Goal: Task Accomplishment & Management: Use online tool/utility

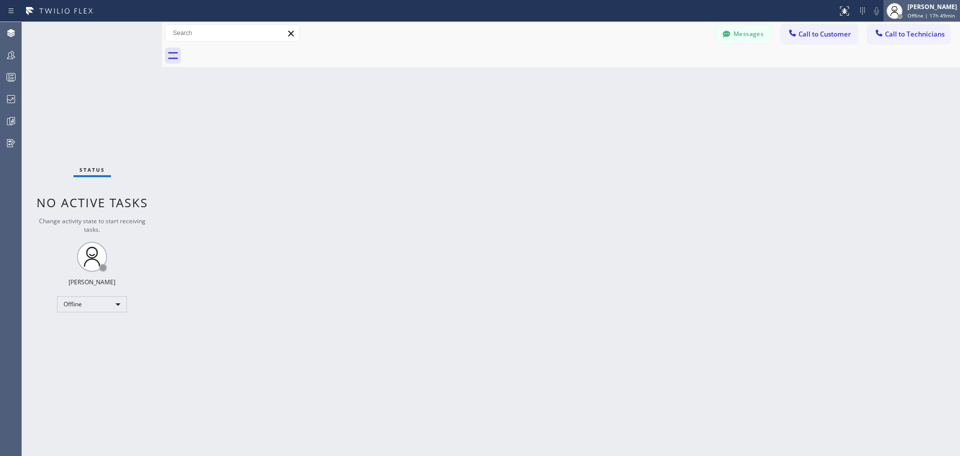
click at [926, 16] on span "Offline | 17h 49min" at bounding box center [932, 15] width 48 height 7
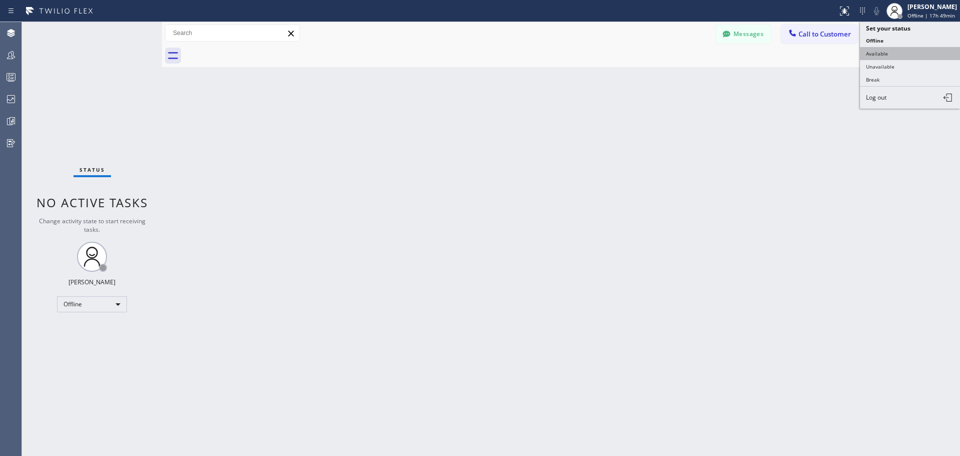
click at [897, 56] on button "Available" at bounding box center [910, 53] width 100 height 13
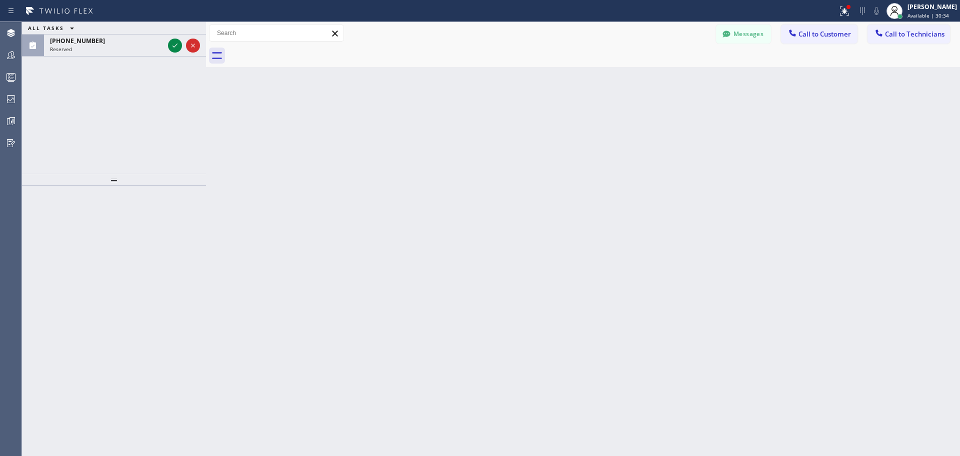
drag, startPoint x: 161, startPoint y: 32, endPoint x: 205, endPoint y: 36, distance: 44.2
click at [206, 36] on div at bounding box center [206, 239] width 0 height 434
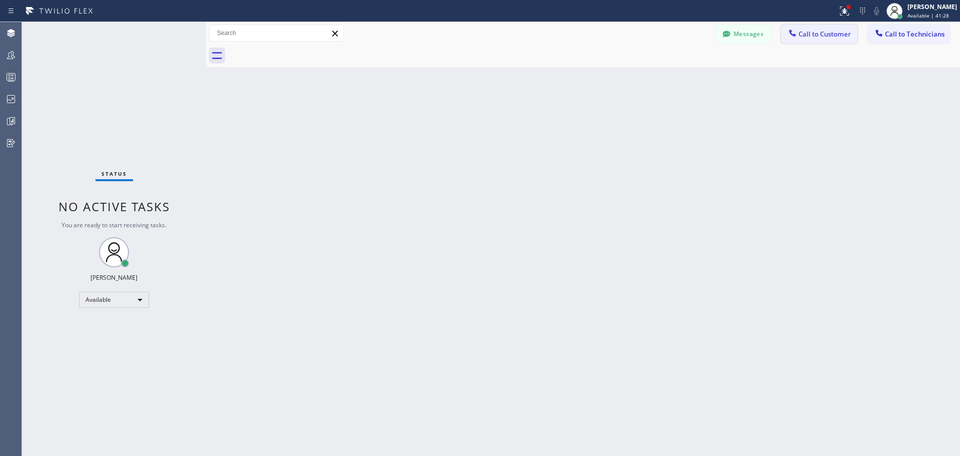
click at [821, 38] on span "Call to Customer" at bounding box center [825, 34] width 53 height 9
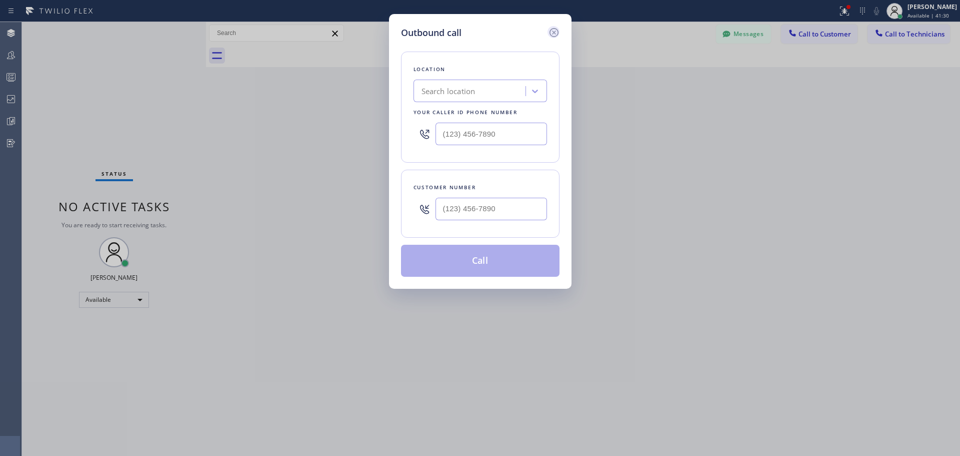
click at [555, 35] on icon at bounding box center [554, 33] width 12 height 12
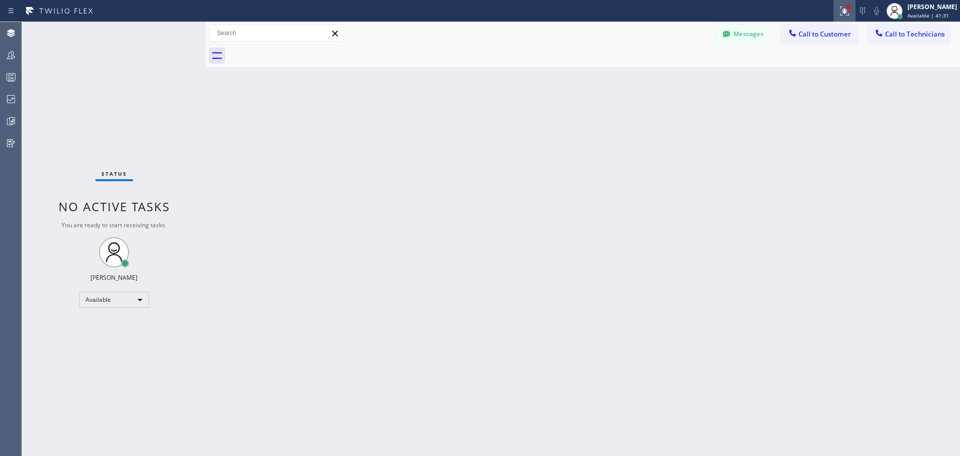
click at [842, 11] on icon at bounding box center [845, 10] width 6 height 4
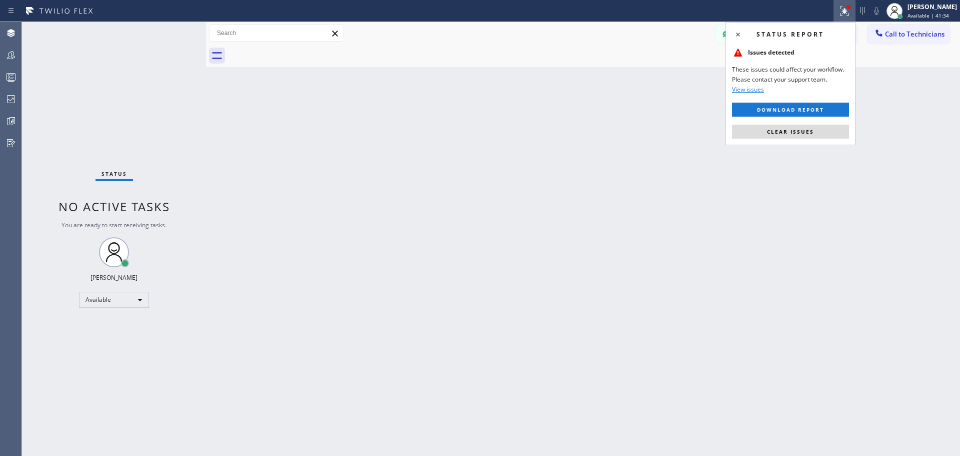
click at [757, 91] on span "View issues" at bounding box center [748, 89] width 32 height 9
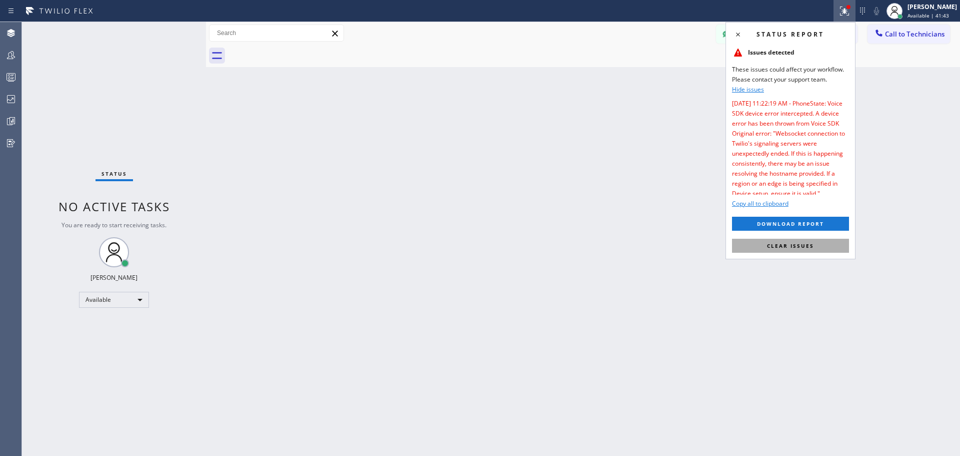
click at [813, 246] on span "Clear issues" at bounding box center [790, 245] width 47 height 7
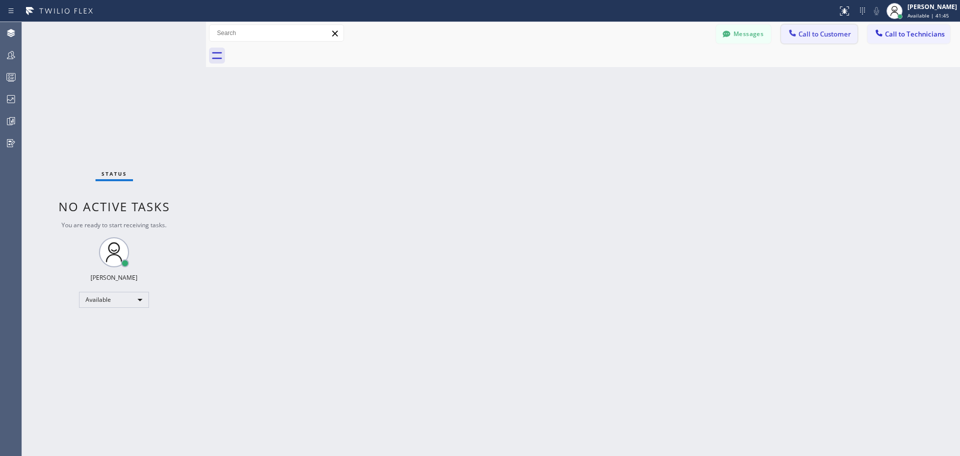
click at [821, 32] on span "Call to Customer" at bounding box center [825, 34] width 53 height 9
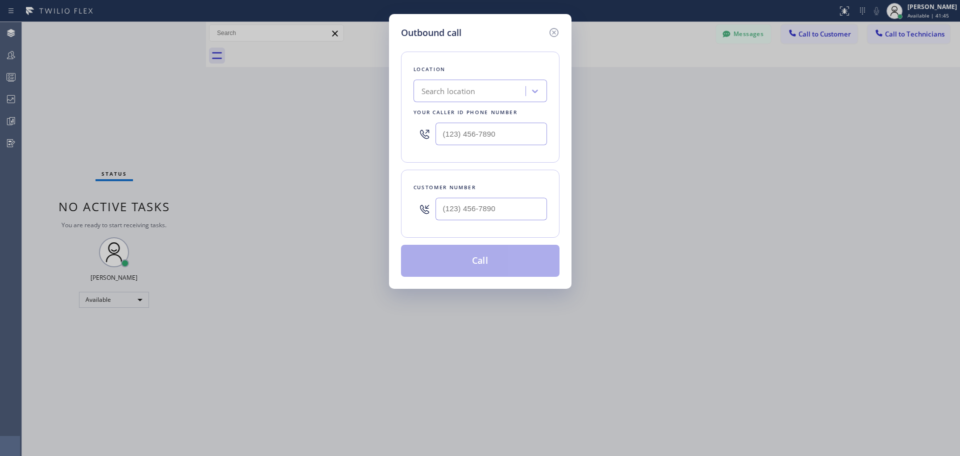
click at [456, 86] on div "Search location" at bounding box center [449, 92] width 54 height 12
click at [452, 87] on div "Search location" at bounding box center [449, 92] width 54 height 12
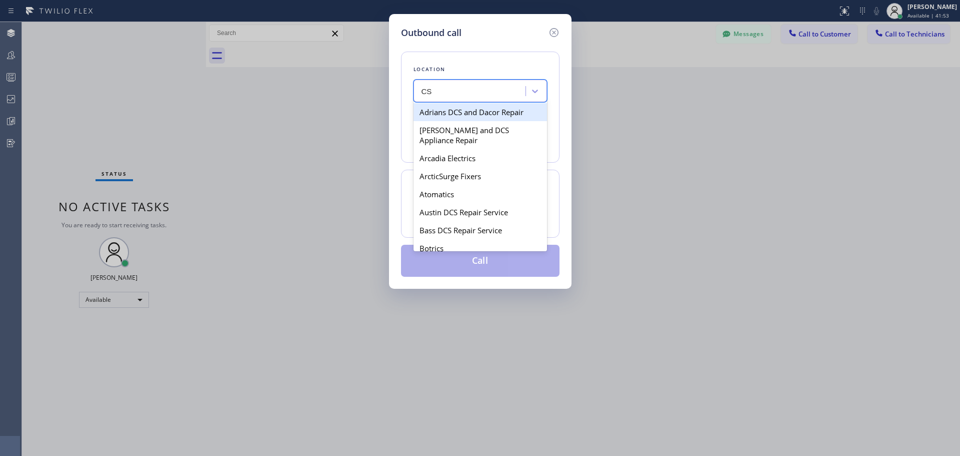
type input "CSM"
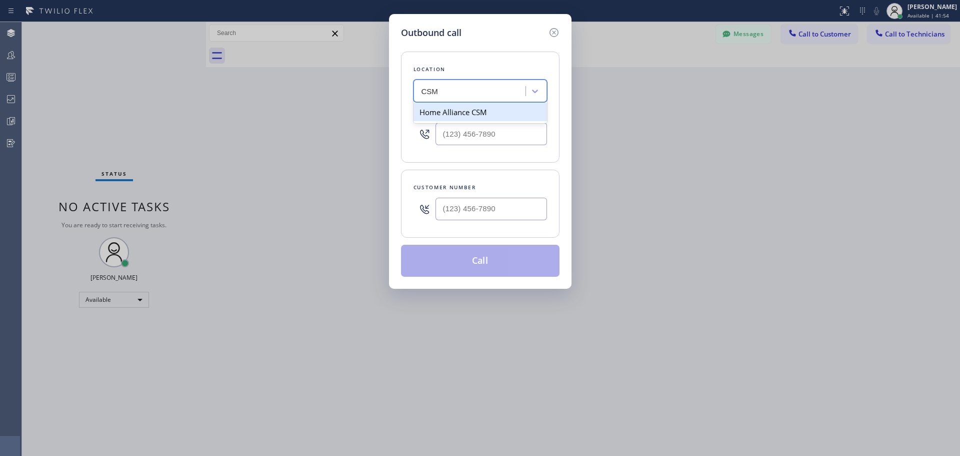
click at [459, 108] on div "Home Alliance CSM" at bounding box center [481, 112] width 134 height 18
type input "[PHONE_NUMBER]"
click at [450, 208] on input "(___) ___-____" at bounding box center [492, 209] width 112 height 23
paste input "646) 713-4425"
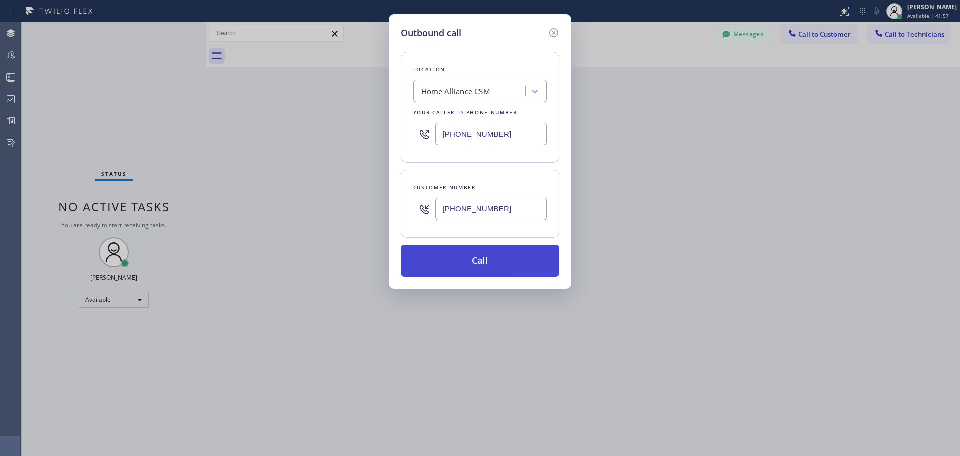
type input "[PHONE_NUMBER]"
click at [499, 256] on button "Call" at bounding box center [480, 261] width 159 height 32
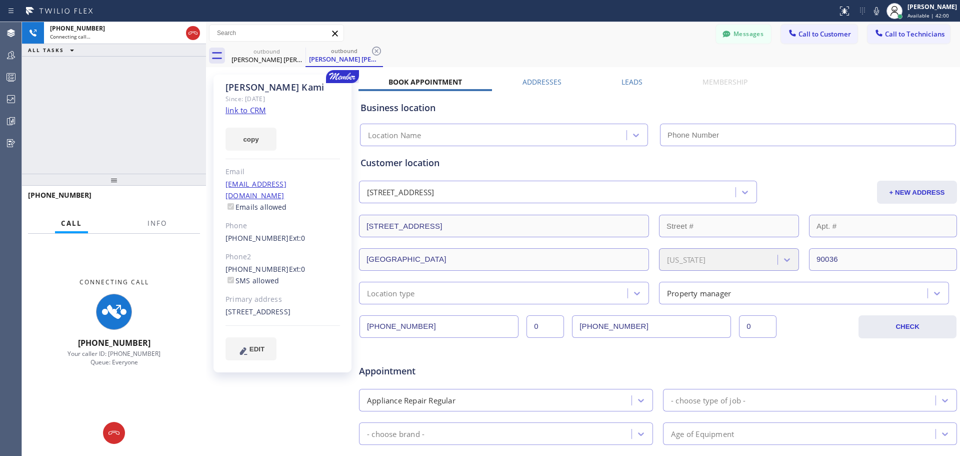
type input "[PHONE_NUMBER]"
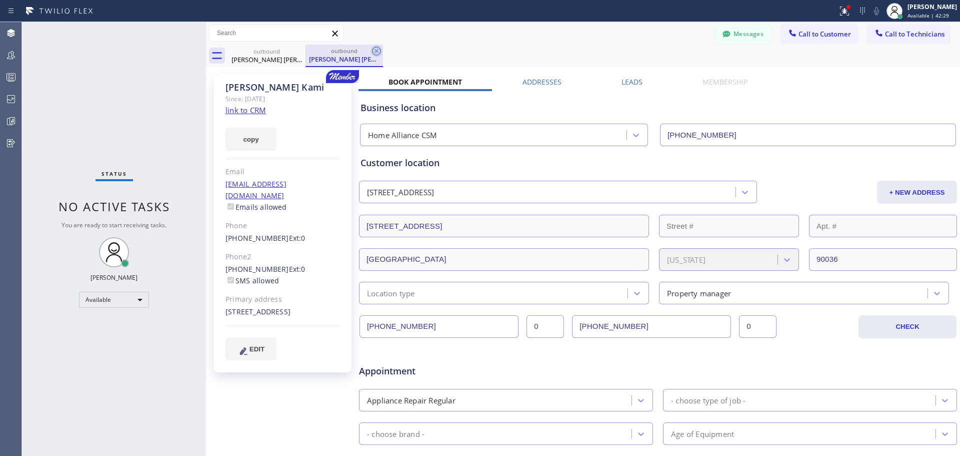
click at [377, 47] on icon at bounding box center [377, 51] width 12 height 12
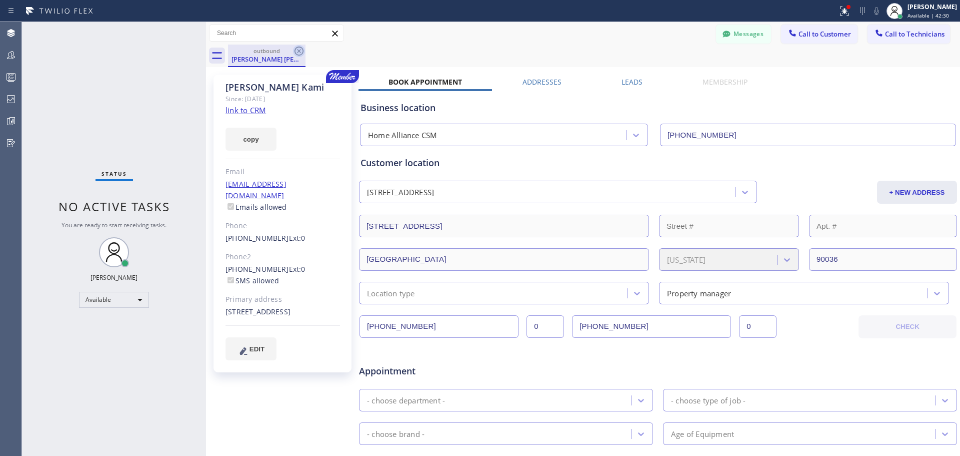
click at [299, 52] on icon at bounding box center [299, 51] width 9 height 9
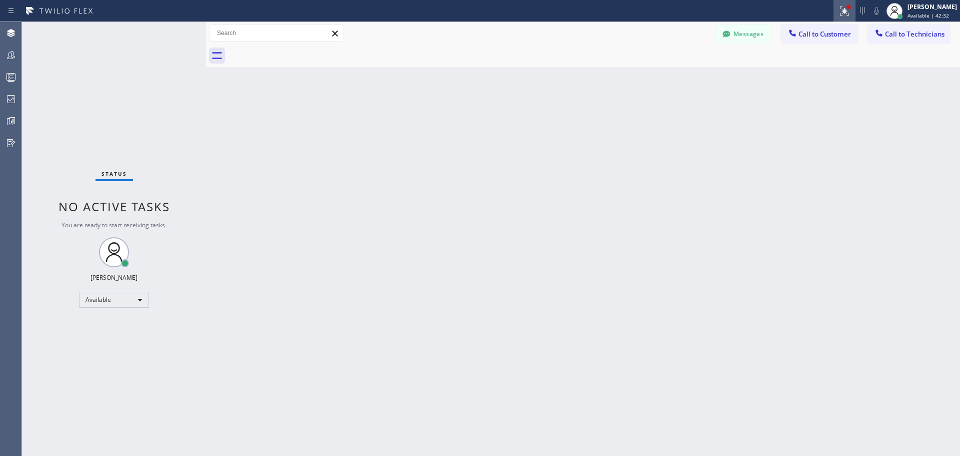
click at [840, 13] on icon at bounding box center [845, 11] width 12 height 12
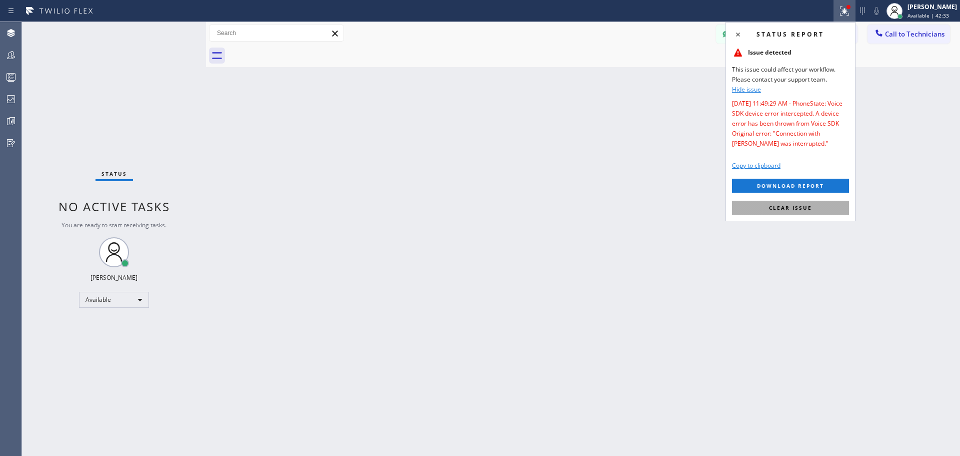
click at [777, 209] on span "Clear issue" at bounding box center [790, 207] width 43 height 7
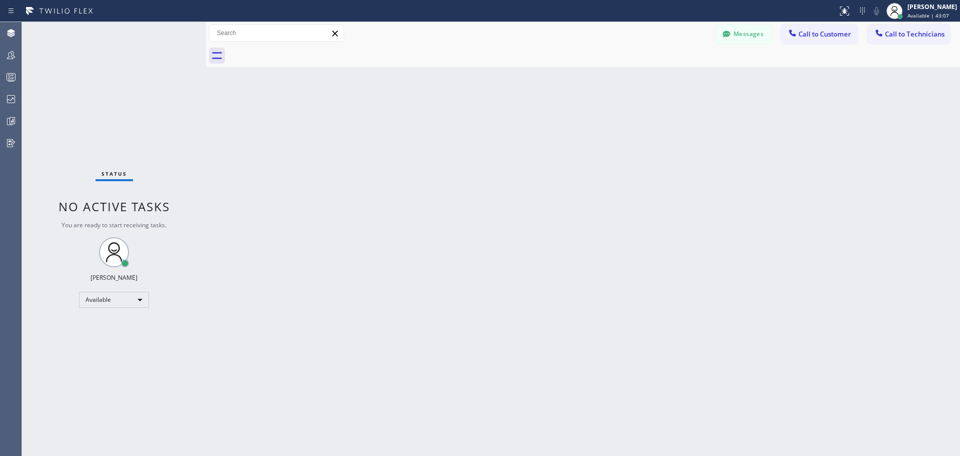
click at [798, 49] on div at bounding box center [594, 56] width 732 height 23
click at [805, 40] on button "Call to Customer" at bounding box center [819, 34] width 77 height 19
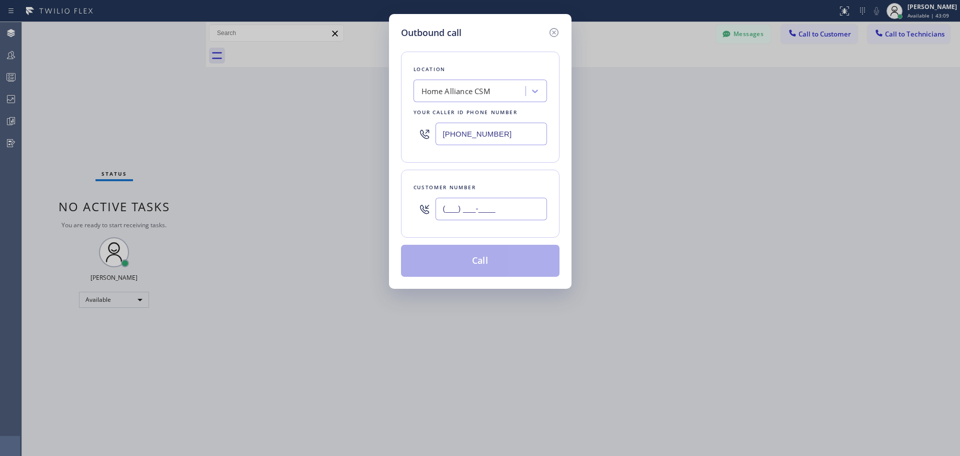
click at [476, 213] on input "(___) ___-____" at bounding box center [492, 209] width 112 height 23
paste input "646) 713-4425"
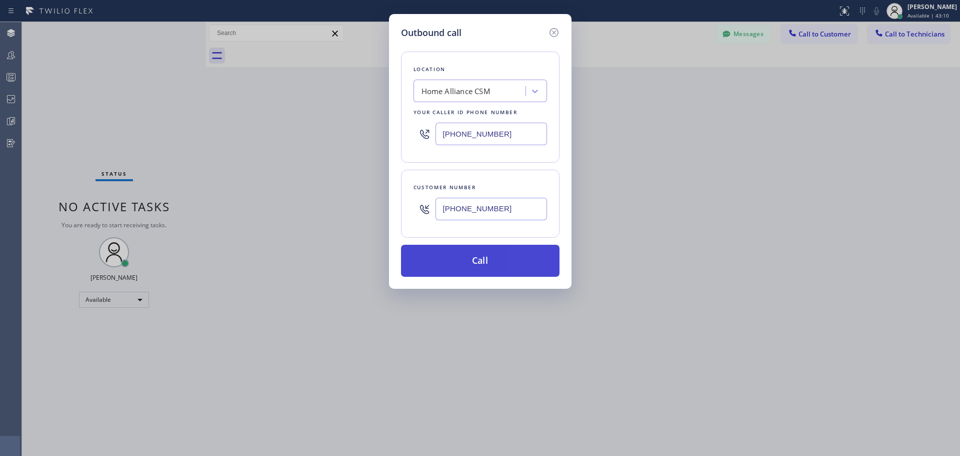
type input "[PHONE_NUMBER]"
click at [494, 266] on button "Call" at bounding box center [480, 261] width 159 height 32
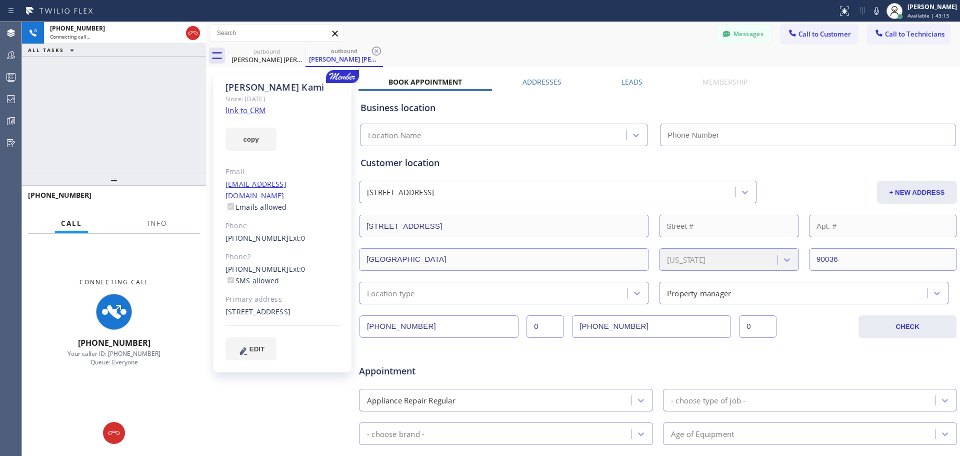
type input "[PHONE_NUMBER]"
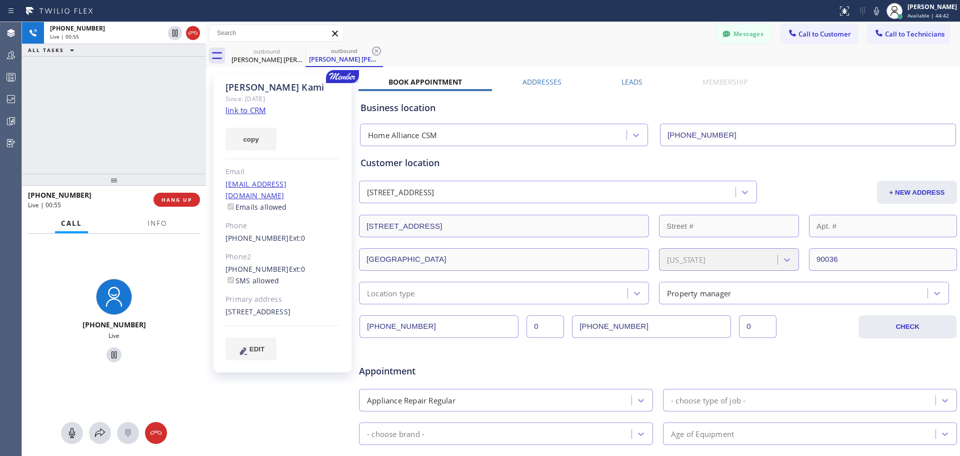
click at [174, 206] on button "HANG UP" at bounding box center [177, 200] width 47 height 14
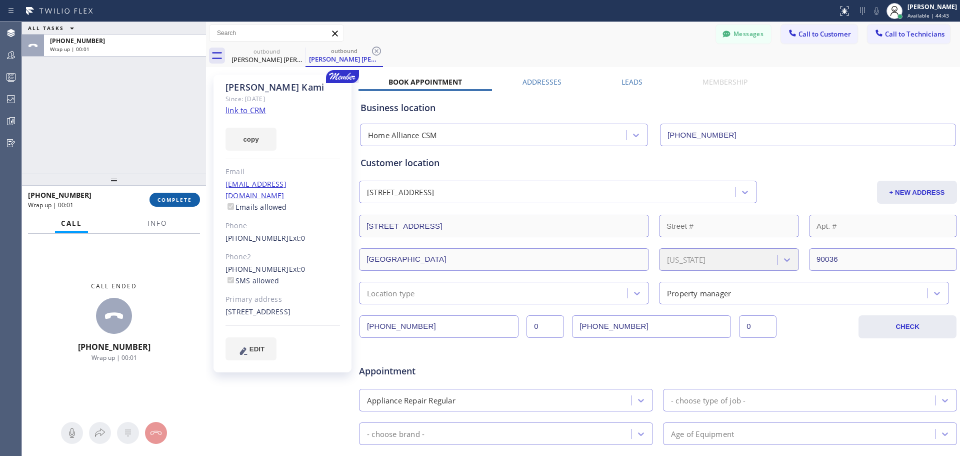
click at [185, 205] on button "COMPLETE" at bounding box center [175, 200] width 51 height 14
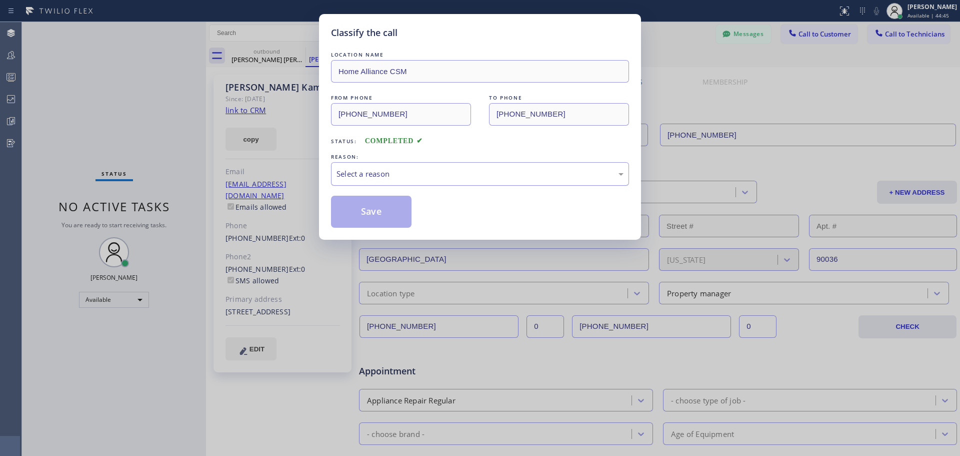
click at [440, 177] on div "Select a reason" at bounding box center [480, 174] width 287 height 12
click at [372, 215] on button "Save" at bounding box center [371, 212] width 81 height 32
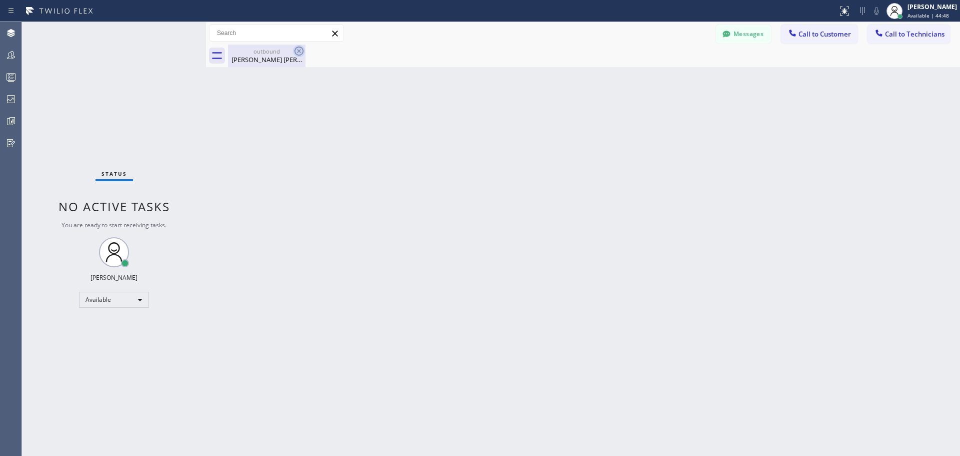
click at [297, 52] on icon at bounding box center [299, 51] width 12 height 12
drag, startPoint x: 820, startPoint y: 37, endPoint x: 775, endPoint y: 56, distance: 49.3
click at [821, 36] on span "Call to Customer" at bounding box center [825, 34] width 53 height 9
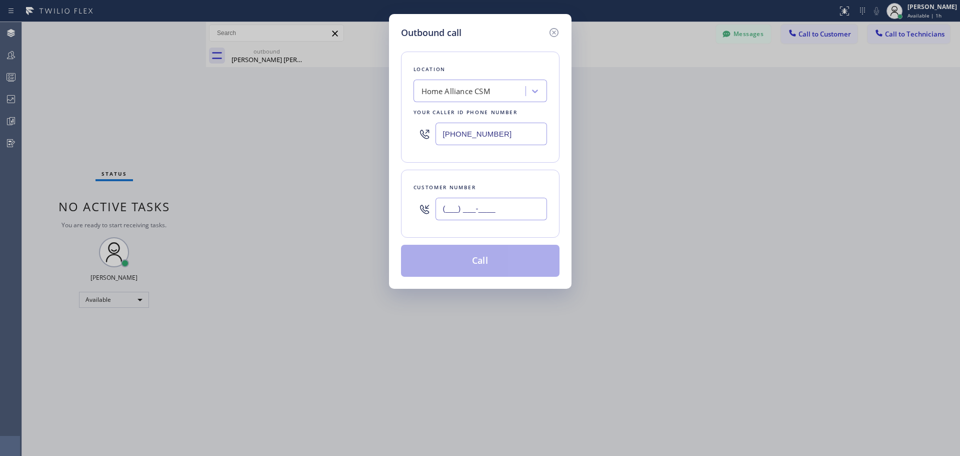
click at [460, 212] on input "(___) ___-____" at bounding box center [492, 209] width 112 height 23
paste input "714) 269-5607"
type input "[PHONE_NUMBER]"
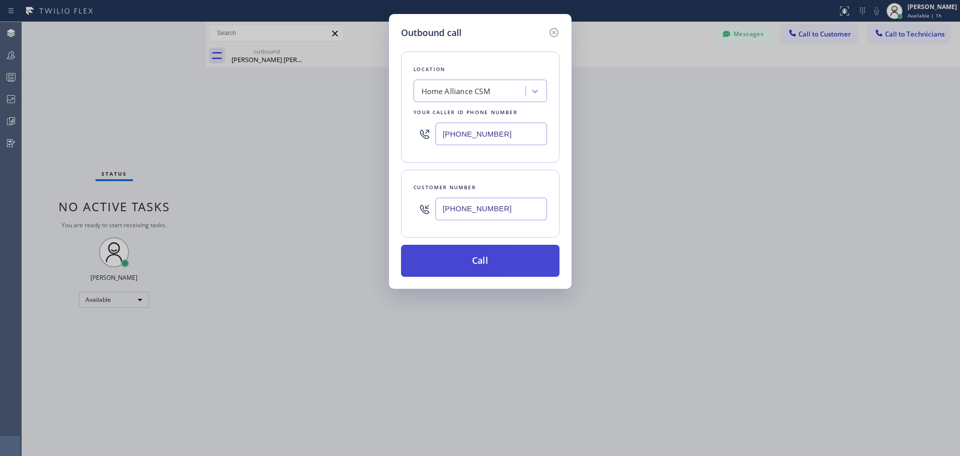
click at [477, 267] on button "Call" at bounding box center [480, 261] width 159 height 32
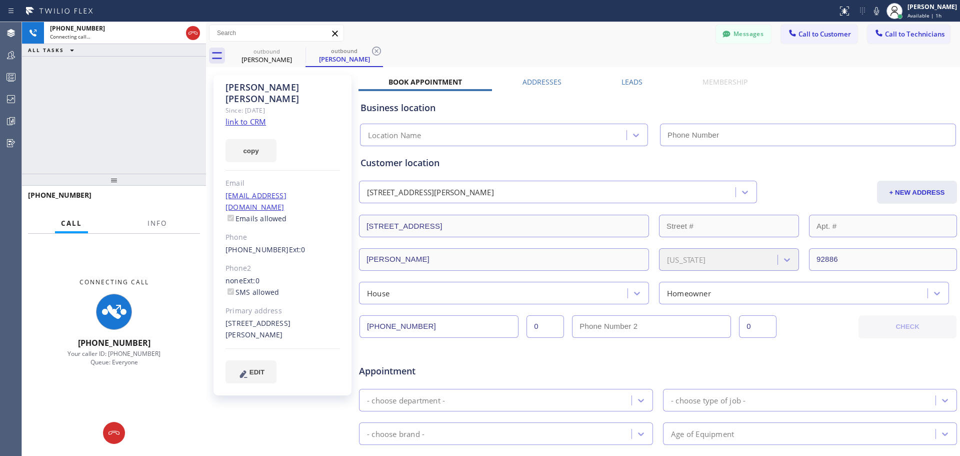
type input "[PHONE_NUMBER]"
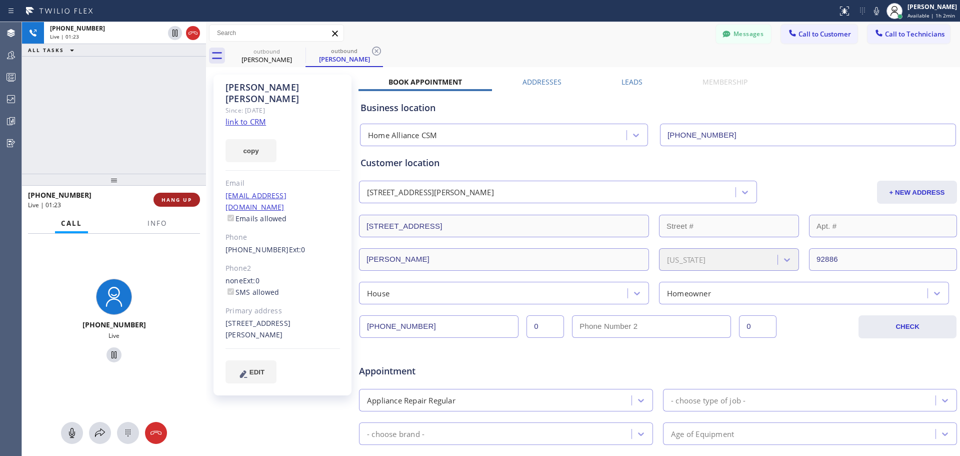
click at [186, 206] on button "HANG UP" at bounding box center [177, 200] width 47 height 14
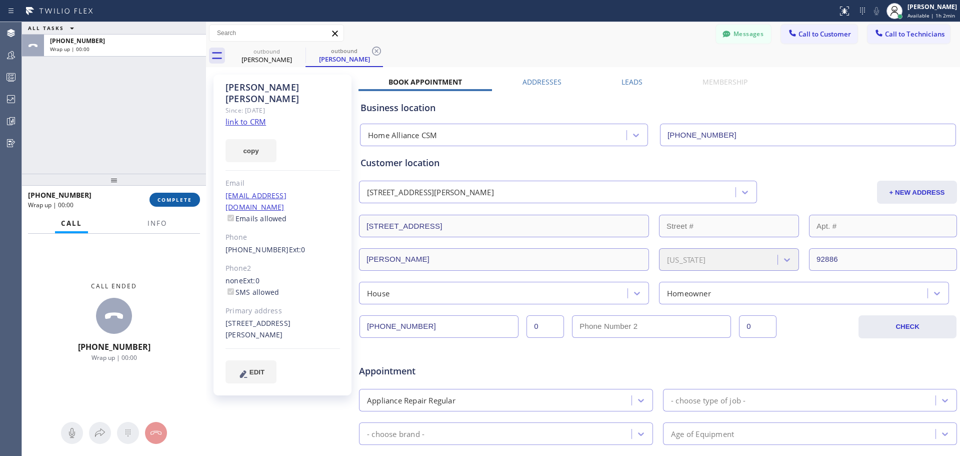
click at [171, 204] on button "COMPLETE" at bounding box center [175, 200] width 51 height 14
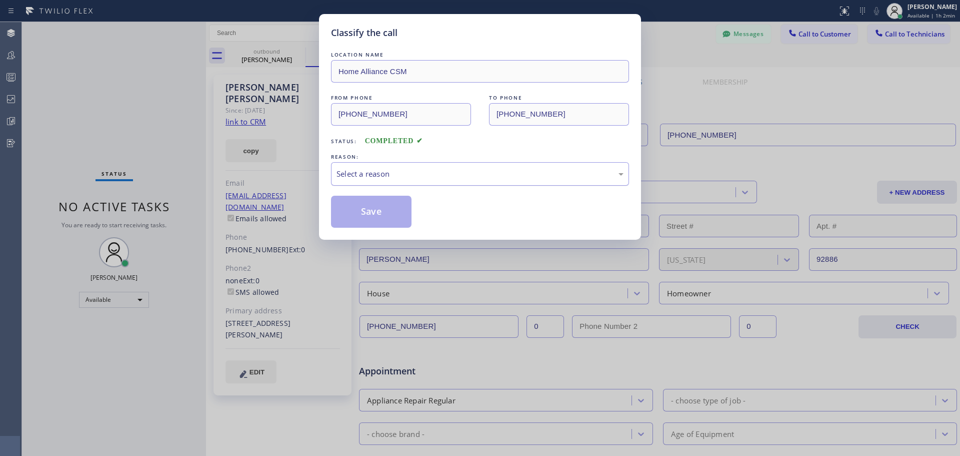
click at [436, 177] on div "Select a reason" at bounding box center [480, 174] width 287 height 12
click at [370, 211] on button "Save" at bounding box center [371, 212] width 81 height 32
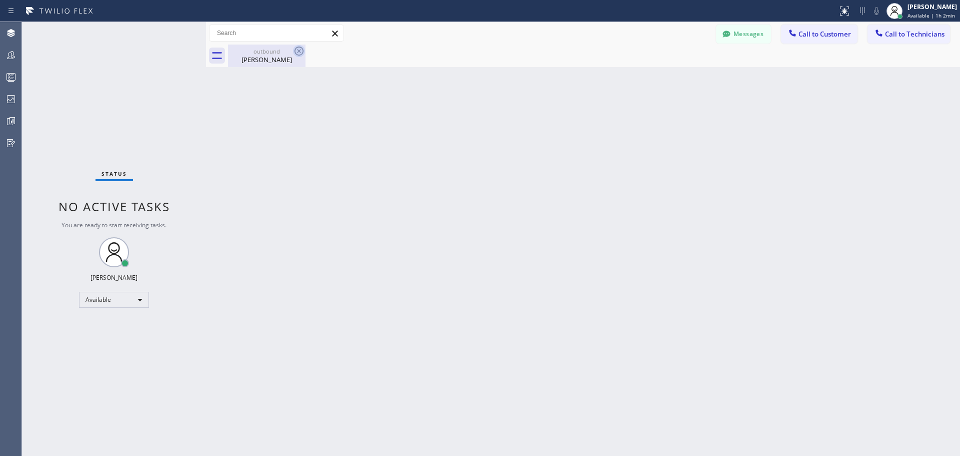
click at [296, 50] on icon at bounding box center [299, 51] width 12 height 12
click at [301, 47] on icon at bounding box center [299, 51] width 9 height 9
click at [824, 38] on span "Call to Customer" at bounding box center [825, 34] width 53 height 9
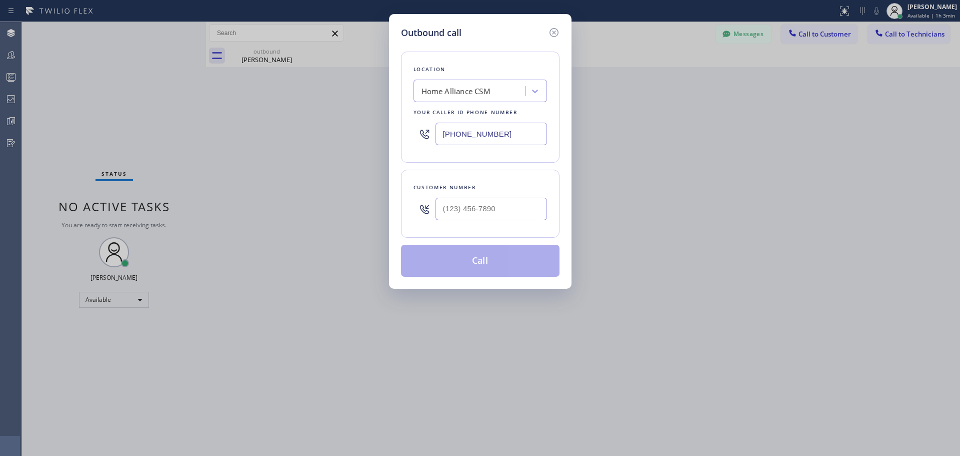
click at [476, 220] on div at bounding box center [492, 209] width 112 height 33
click at [476, 215] on input "(___) ___-____" at bounding box center [492, 209] width 112 height 23
paste input "909) 213-2272"
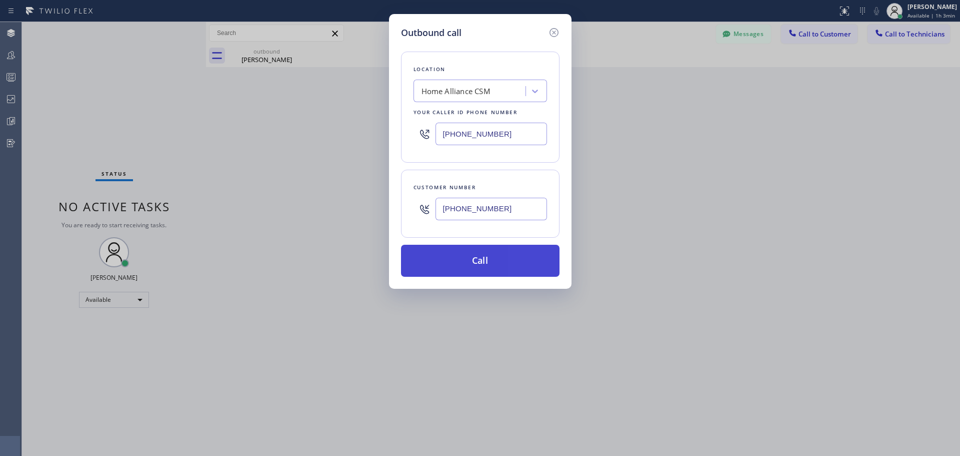
type input "[PHONE_NUMBER]"
click at [498, 264] on button "Call" at bounding box center [480, 261] width 159 height 32
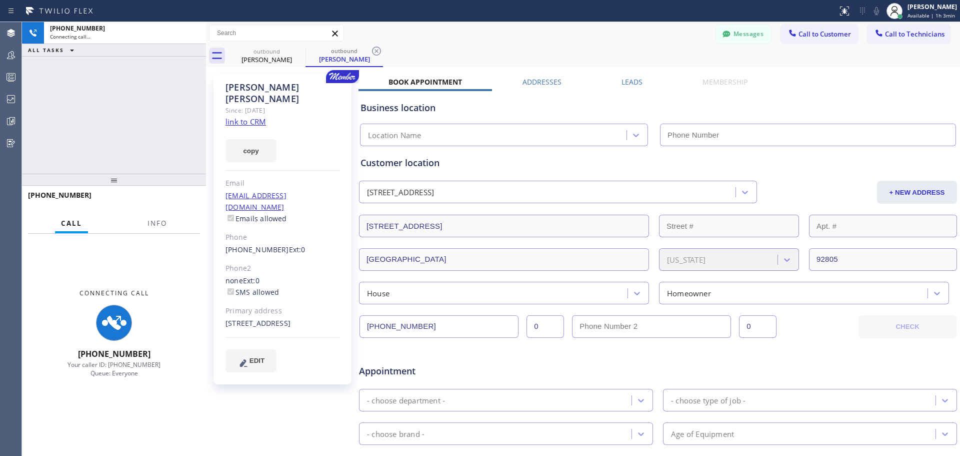
type input "[PHONE_NUMBER]"
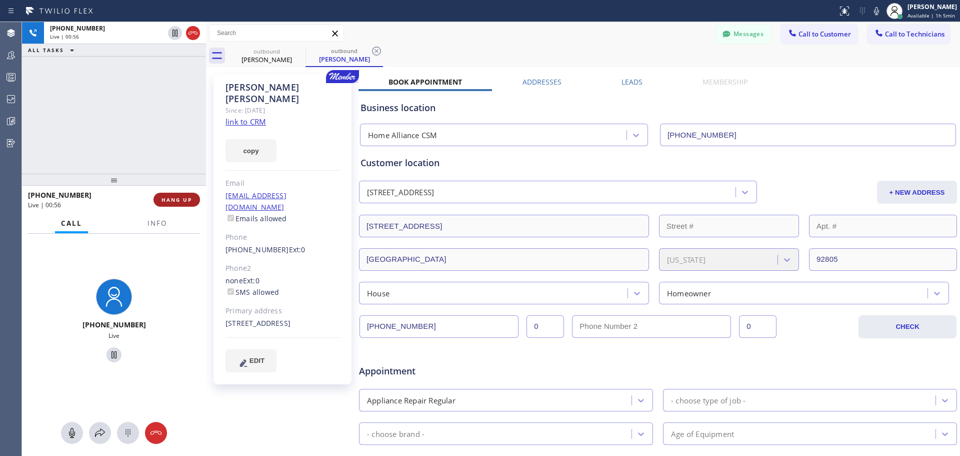
click at [183, 199] on span "HANG UP" at bounding box center [177, 199] width 31 height 7
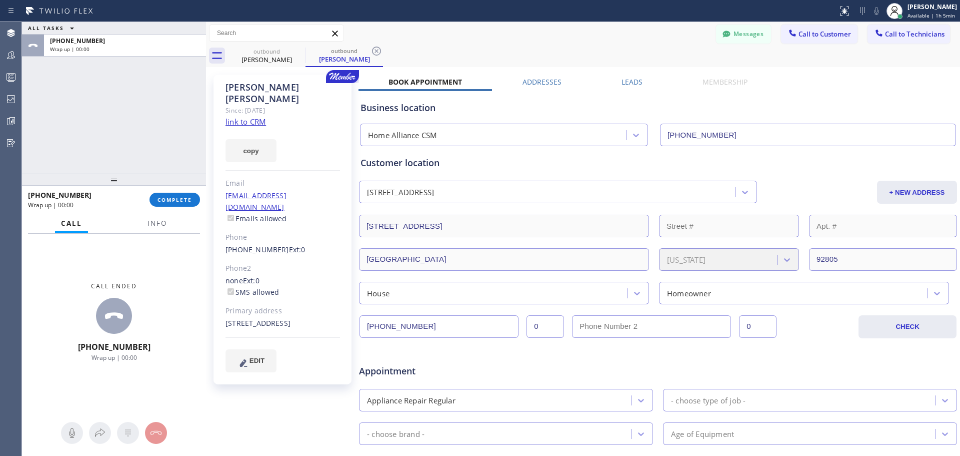
click at [180, 197] on span "COMPLETE" at bounding box center [175, 199] width 35 height 7
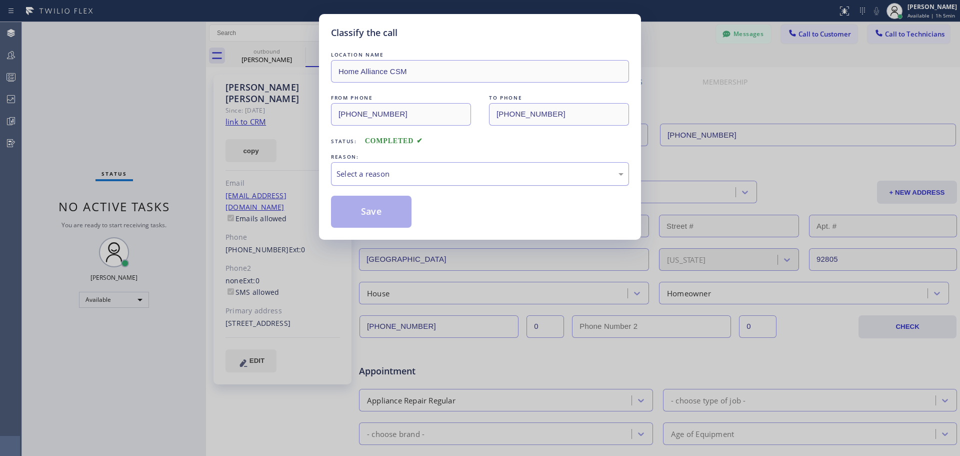
click at [370, 177] on div "Select a reason" at bounding box center [480, 174] width 287 height 12
click at [373, 216] on button "Save" at bounding box center [371, 212] width 81 height 32
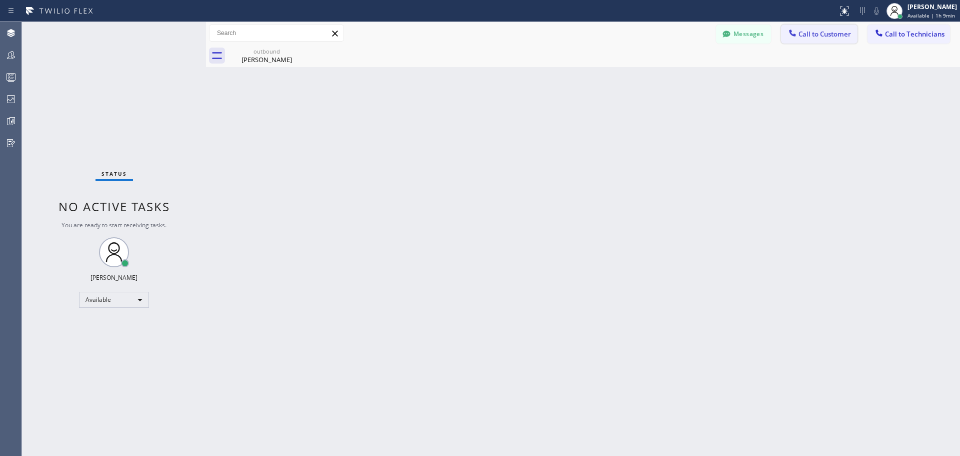
click at [800, 33] on span "Call to Customer" at bounding box center [825, 34] width 53 height 9
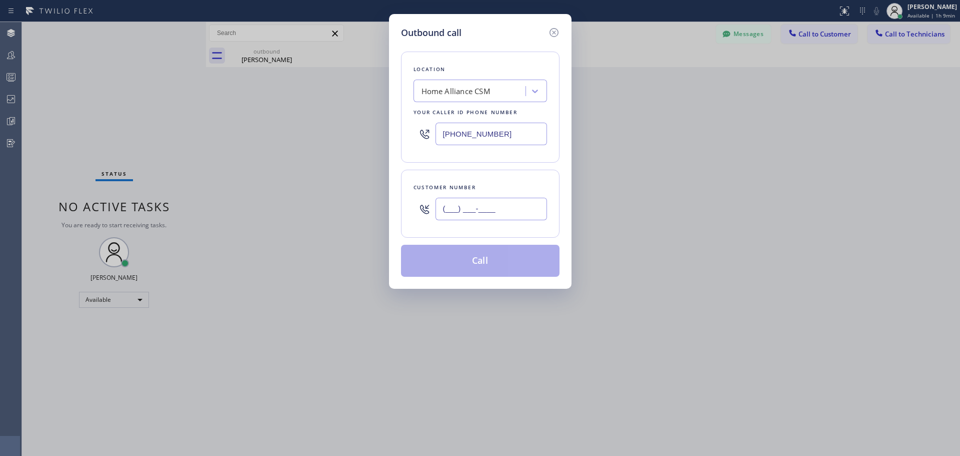
click at [461, 211] on input "(___) ___-____" at bounding box center [492, 209] width 112 height 23
paste input "808) 652-7809"
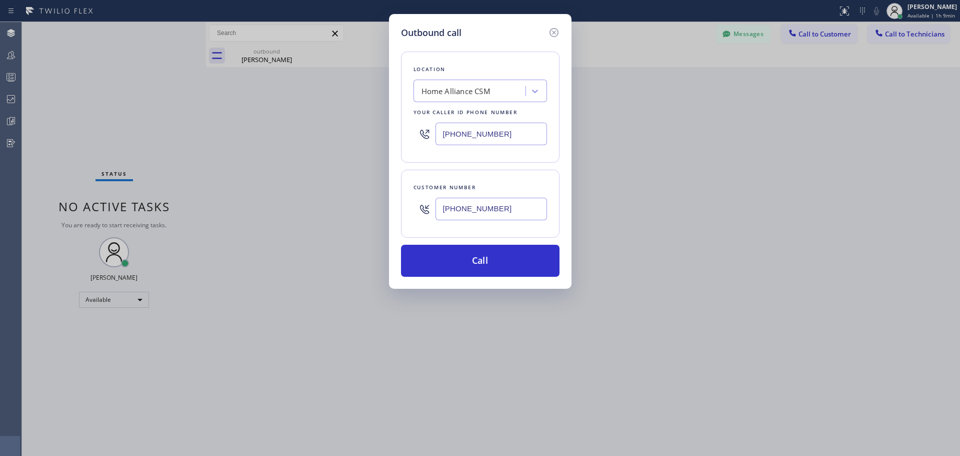
type input "[PHONE_NUMBER]"
click at [495, 254] on button "Call" at bounding box center [480, 261] width 159 height 32
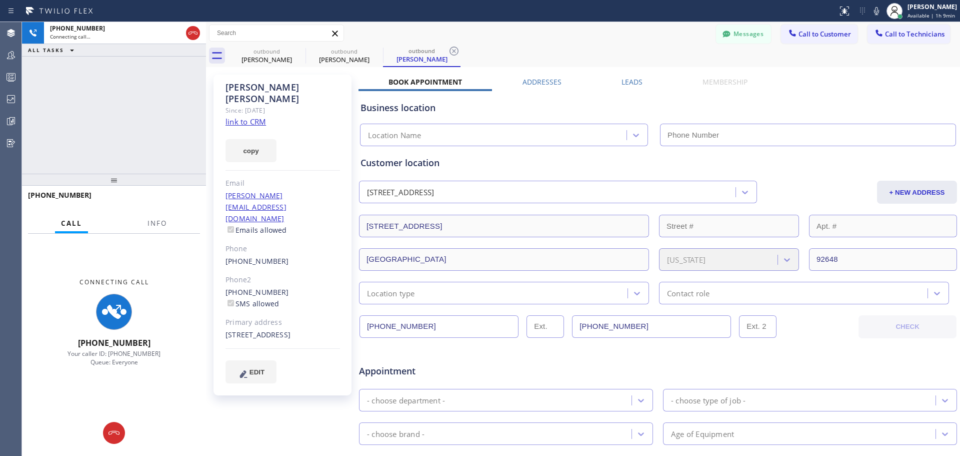
type input "[PHONE_NUMBER]"
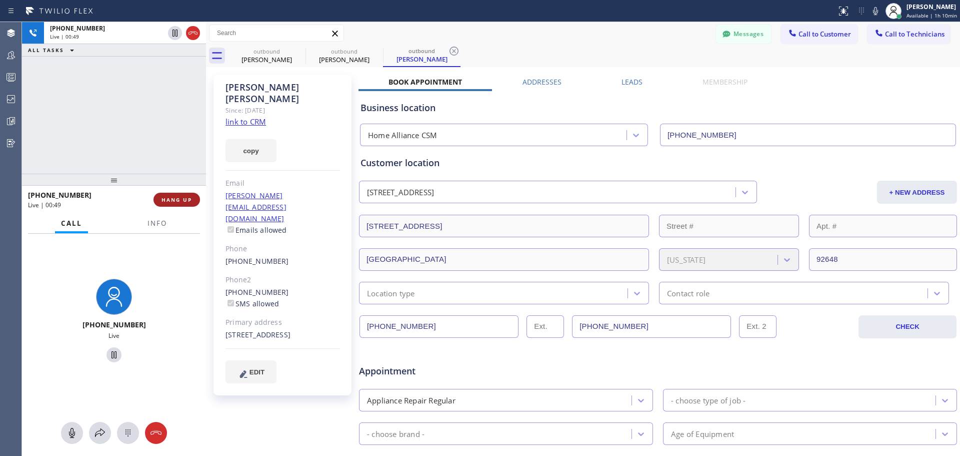
click at [186, 207] on div "[PHONE_NUMBER] Live | 00:49 HANG UP" at bounding box center [114, 200] width 172 height 26
click at [186, 201] on span "HANG UP" at bounding box center [177, 199] width 31 height 7
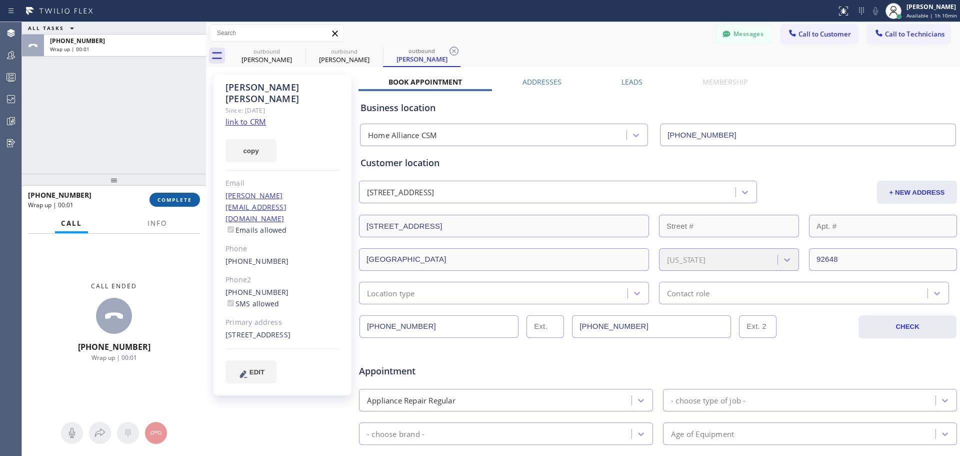
click at [161, 200] on span "COMPLETE" at bounding box center [175, 199] width 35 height 7
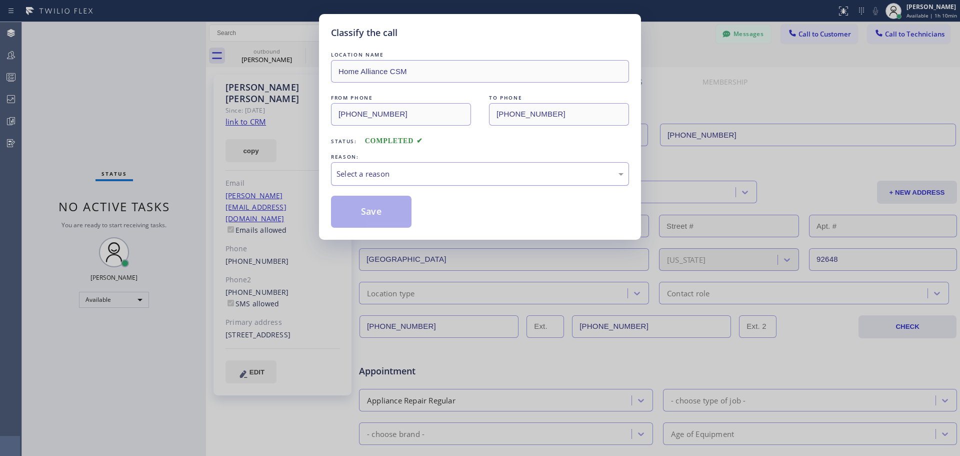
click at [431, 180] on div "Select a reason" at bounding box center [480, 174] width 298 height 24
click at [378, 211] on button "Save" at bounding box center [371, 212] width 81 height 32
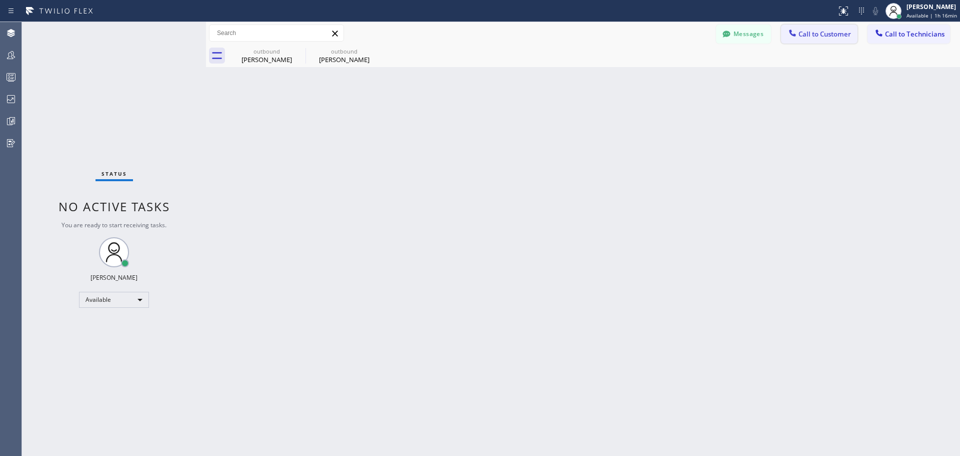
click at [813, 30] on span "Call to Customer" at bounding box center [825, 34] width 53 height 9
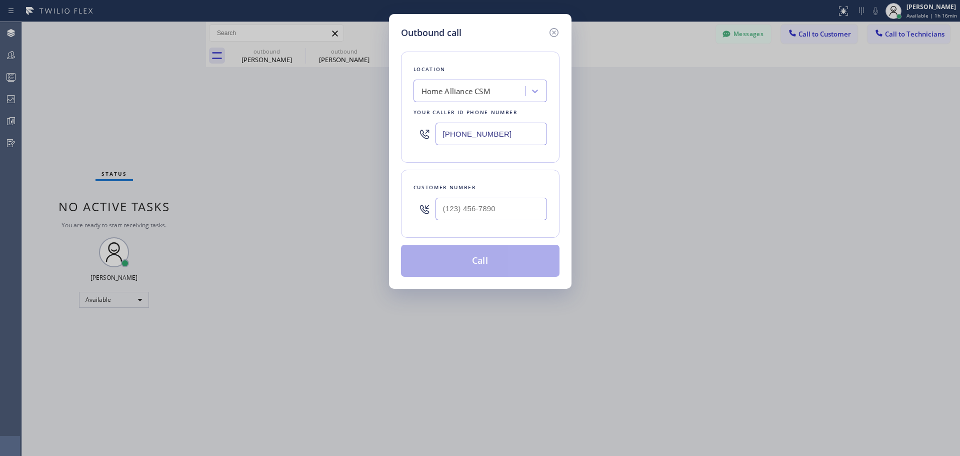
click at [480, 197] on div at bounding box center [492, 209] width 112 height 33
click at [480, 214] on input "(___) ___-____" at bounding box center [492, 209] width 112 height 23
paste input "530) 305-3861"
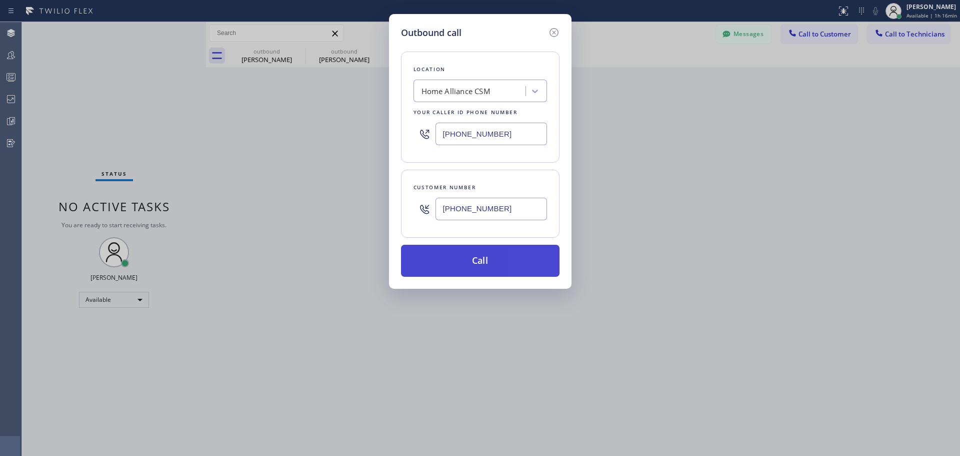
type input "[PHONE_NUMBER]"
click at [501, 260] on button "Call" at bounding box center [480, 261] width 159 height 32
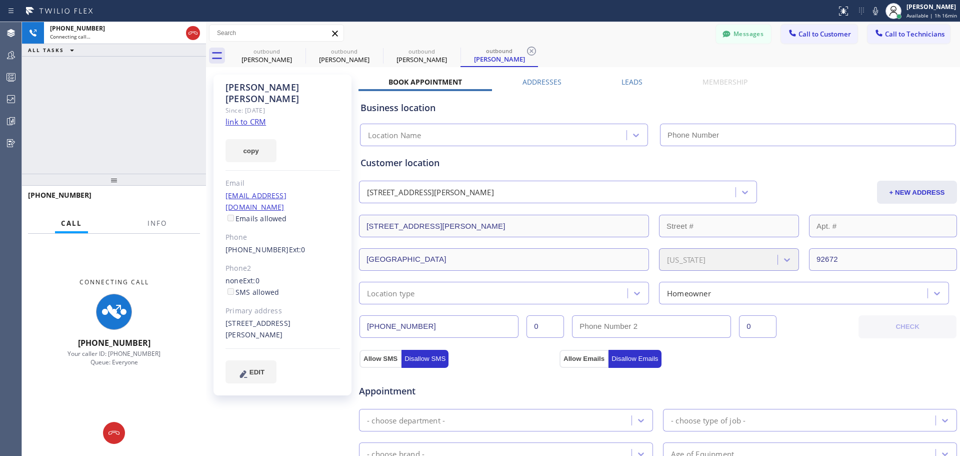
type input "[PHONE_NUMBER]"
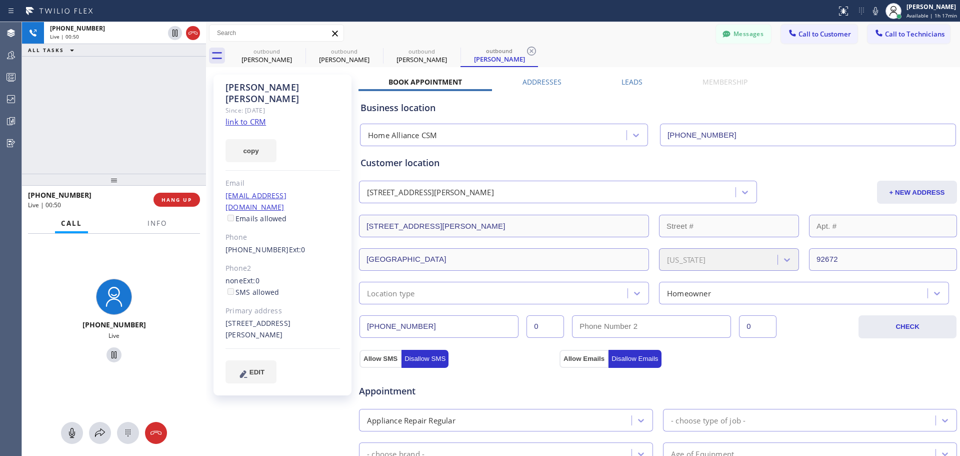
drag, startPoint x: 172, startPoint y: 197, endPoint x: 189, endPoint y: 212, distance: 23.1
click at [172, 197] on span "HANG UP" at bounding box center [177, 199] width 31 height 7
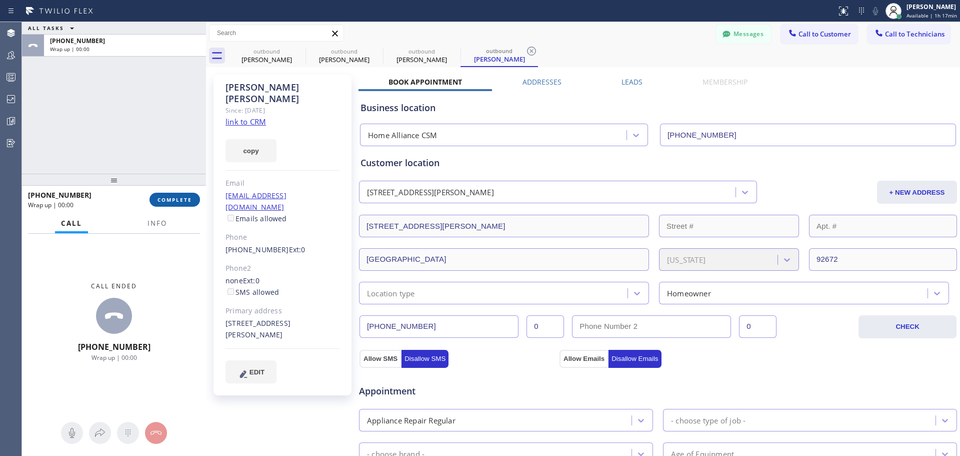
click at [179, 195] on button "COMPLETE" at bounding box center [175, 200] width 51 height 14
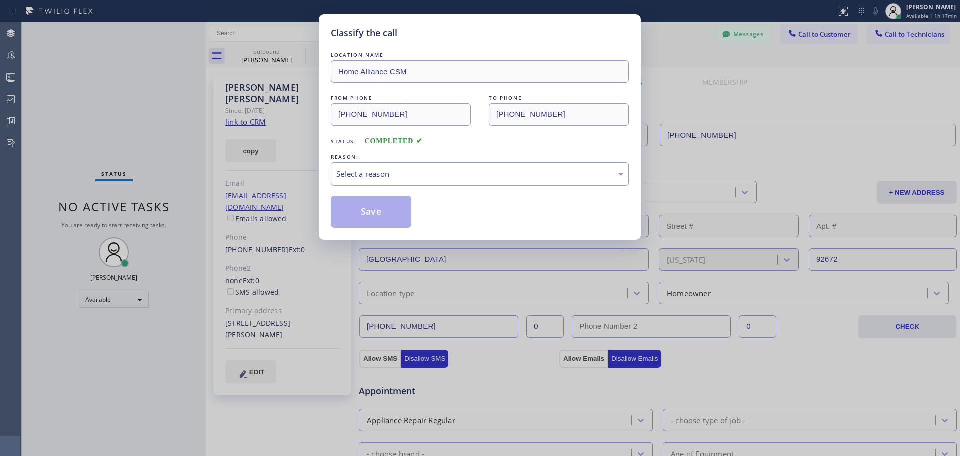
click at [413, 173] on div "Select a reason" at bounding box center [480, 174] width 287 height 12
click at [388, 214] on button "Save" at bounding box center [371, 212] width 81 height 32
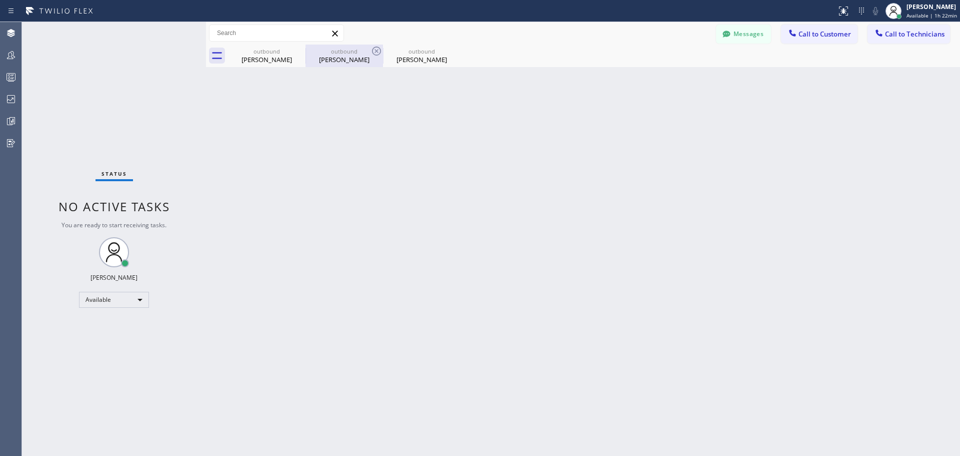
drag, startPoint x: 452, startPoint y: 50, endPoint x: 346, endPoint y: 51, distance: 106.0
click at [0, 0] on icon at bounding box center [0, 0] width 0 height 0
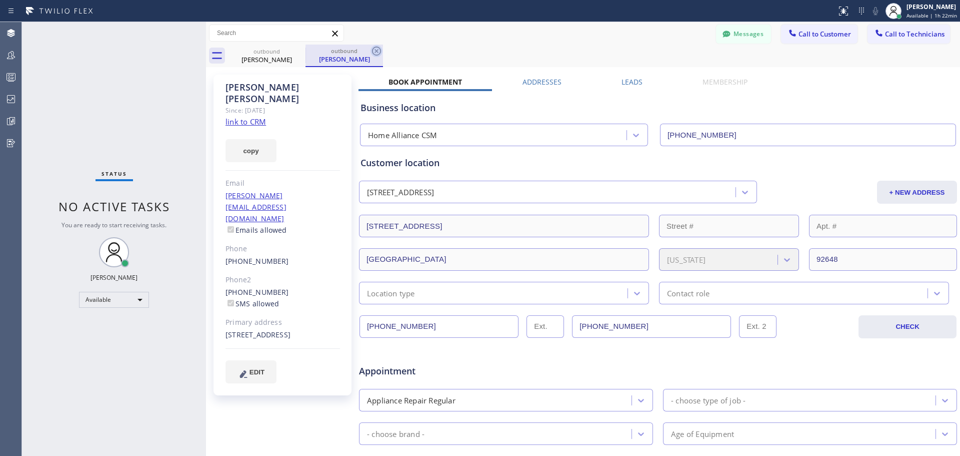
click at [379, 49] on icon at bounding box center [377, 51] width 12 height 12
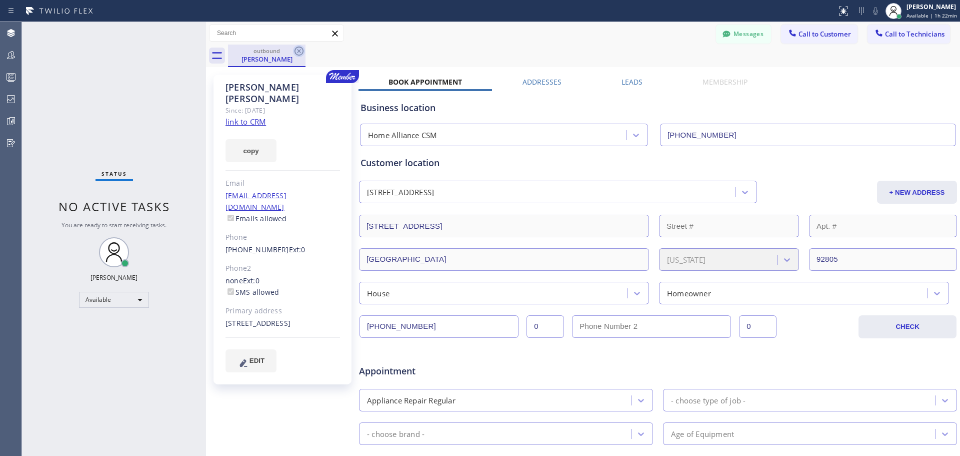
click at [298, 52] on icon at bounding box center [299, 51] width 12 height 12
